Goal: Use online tool/utility: Use online tool/utility

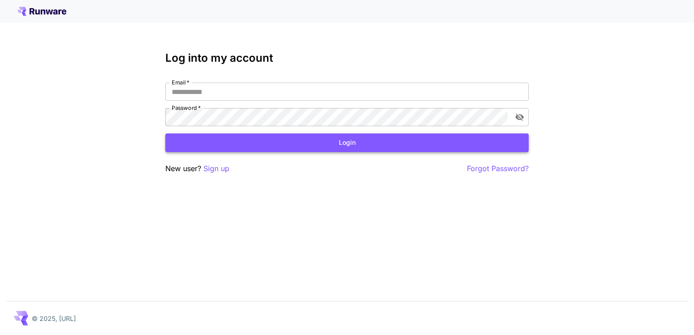
type input "**********"
click at [377, 151] on button "Login" at bounding box center [346, 142] width 363 height 19
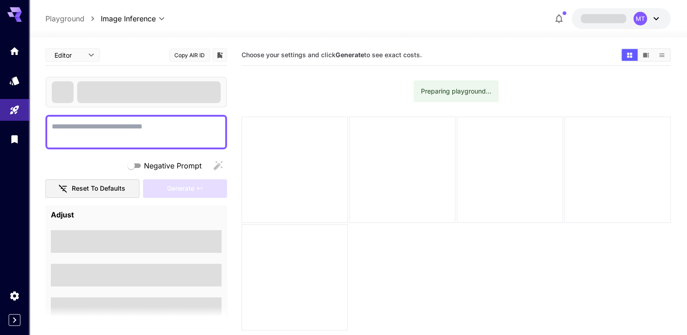
type textarea "**********"
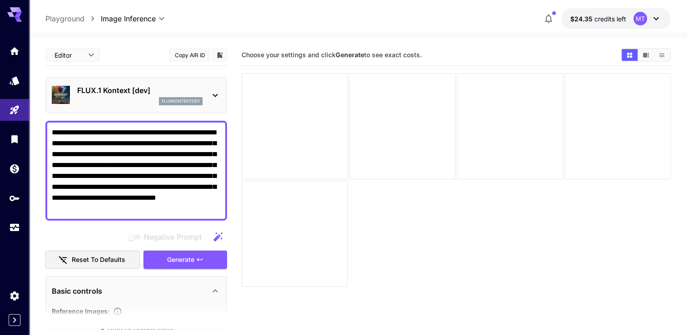
click at [216, 93] on icon at bounding box center [215, 95] width 11 height 11
